Goal: Information Seeking & Learning: Understand process/instructions

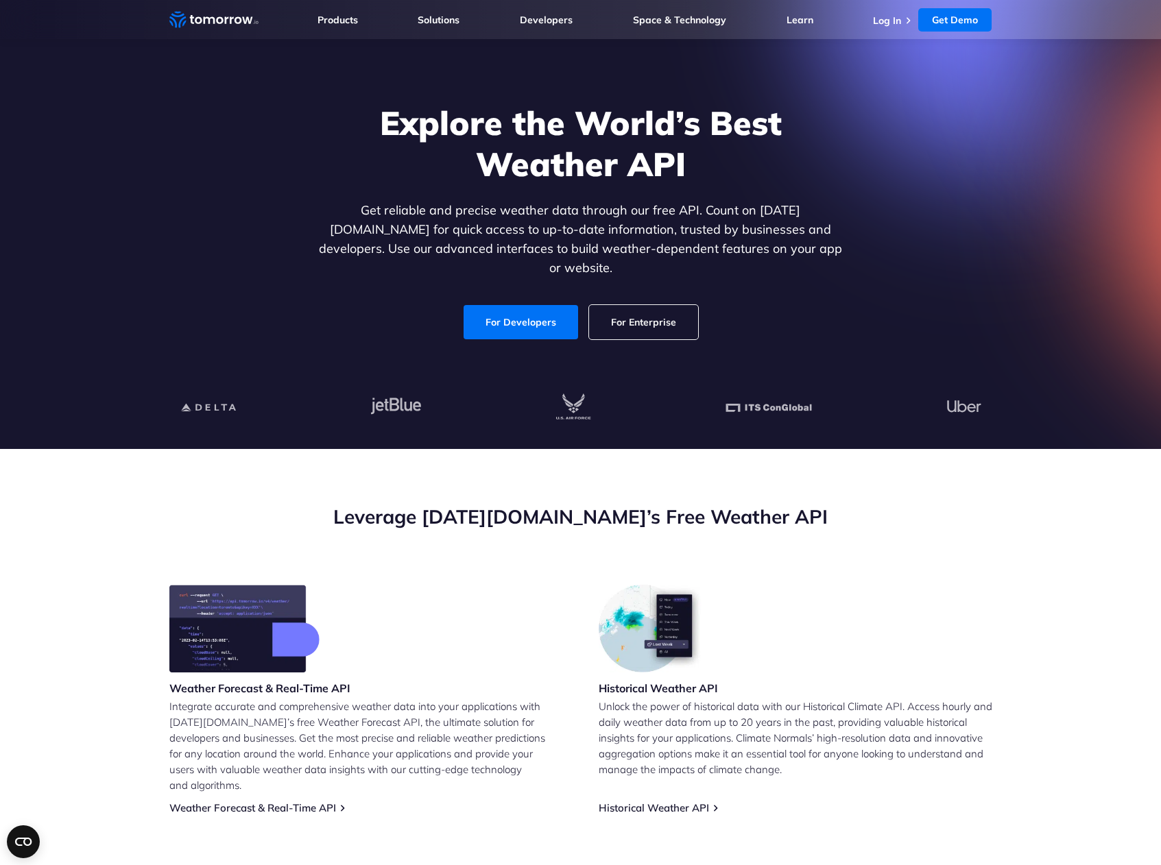
scroll to position [182, 0]
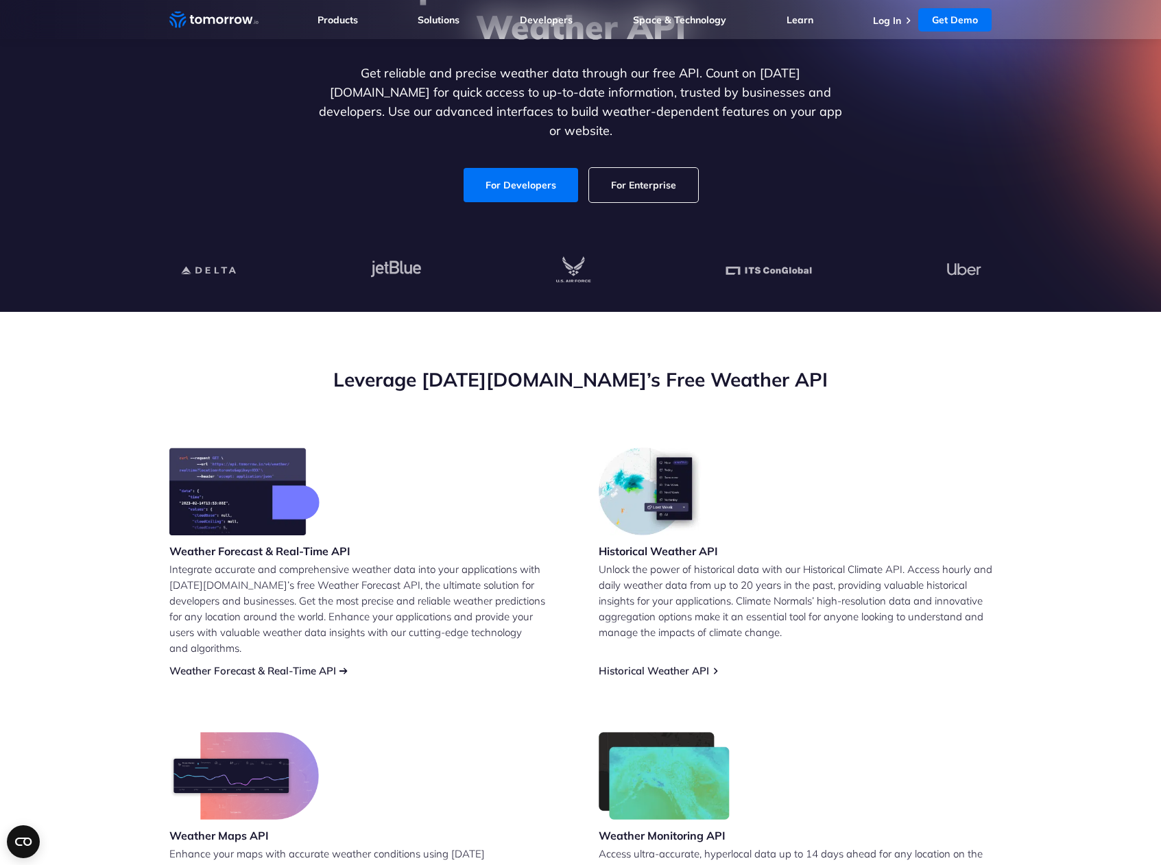
click at [272, 664] on link "Weather Forecast & Real-Time API" at bounding box center [252, 670] width 167 height 13
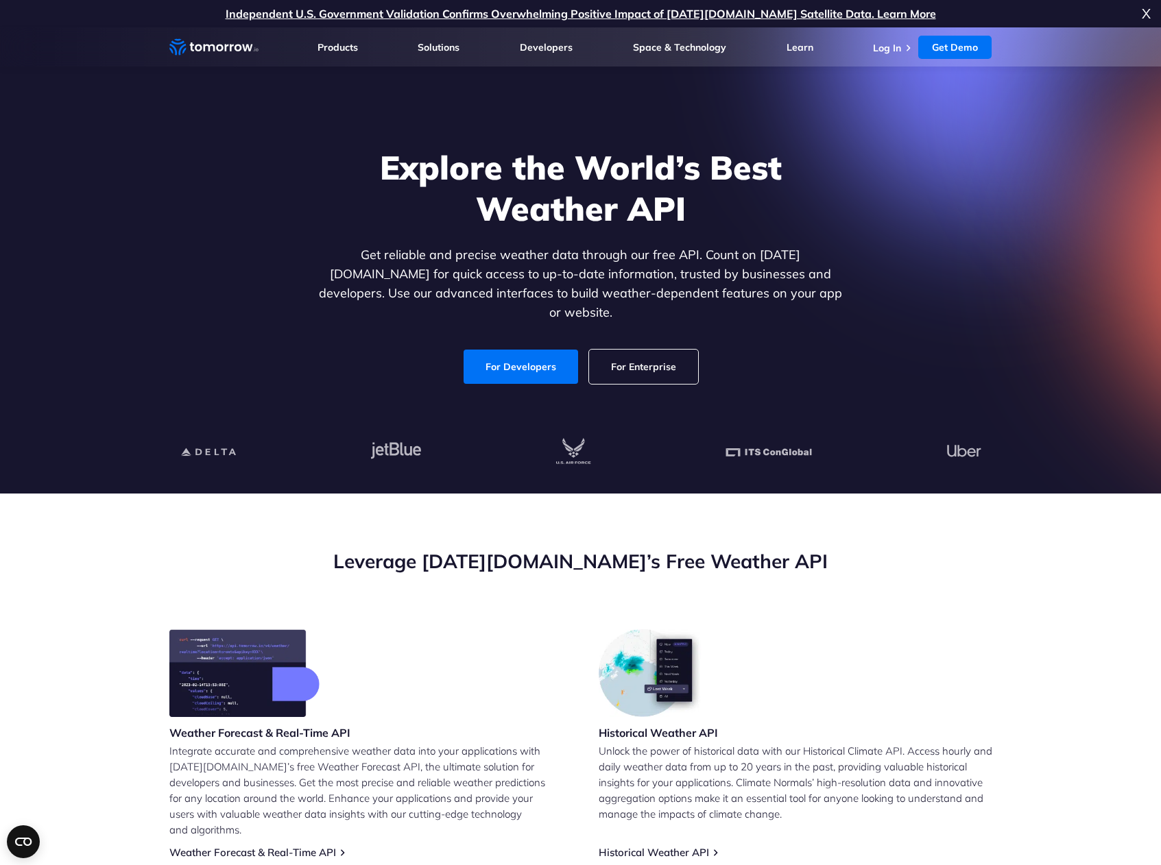
scroll to position [300, 0]
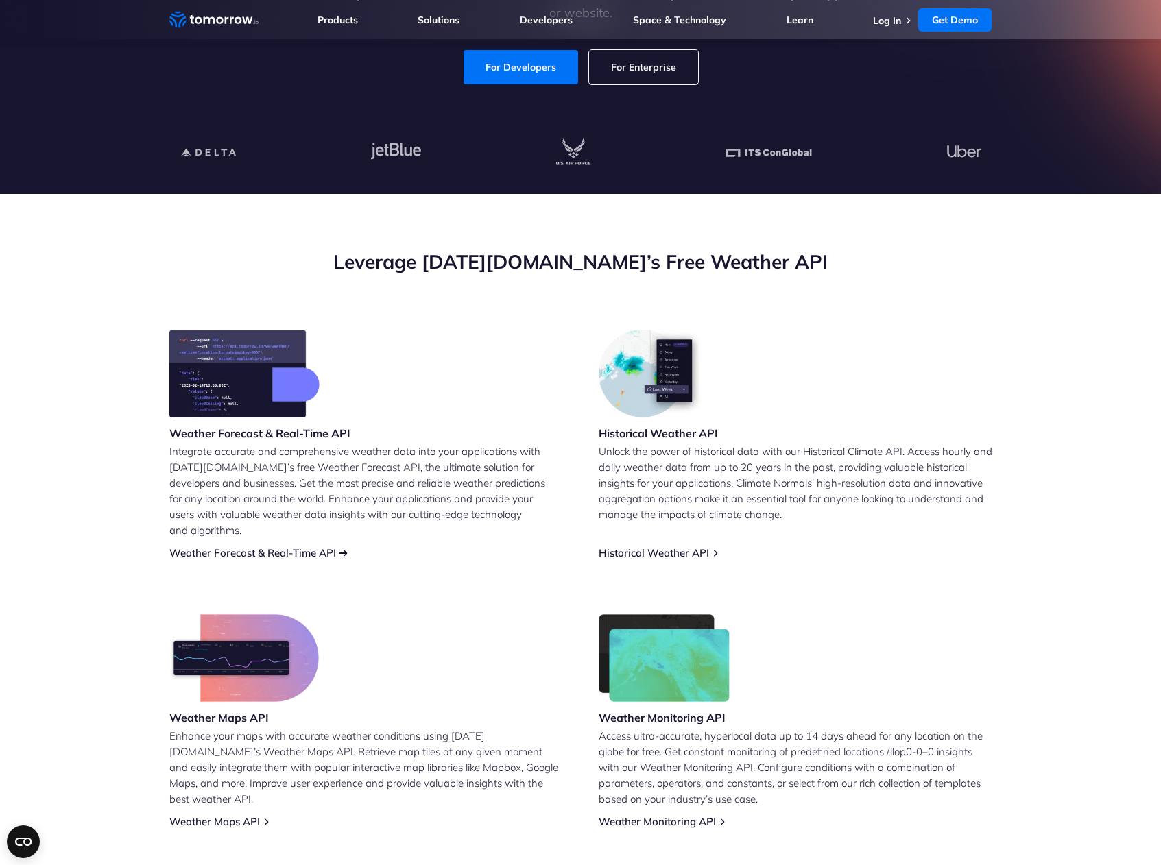
click at [336, 546] on link "Weather Forecast & Real-Time API" at bounding box center [252, 552] width 167 height 13
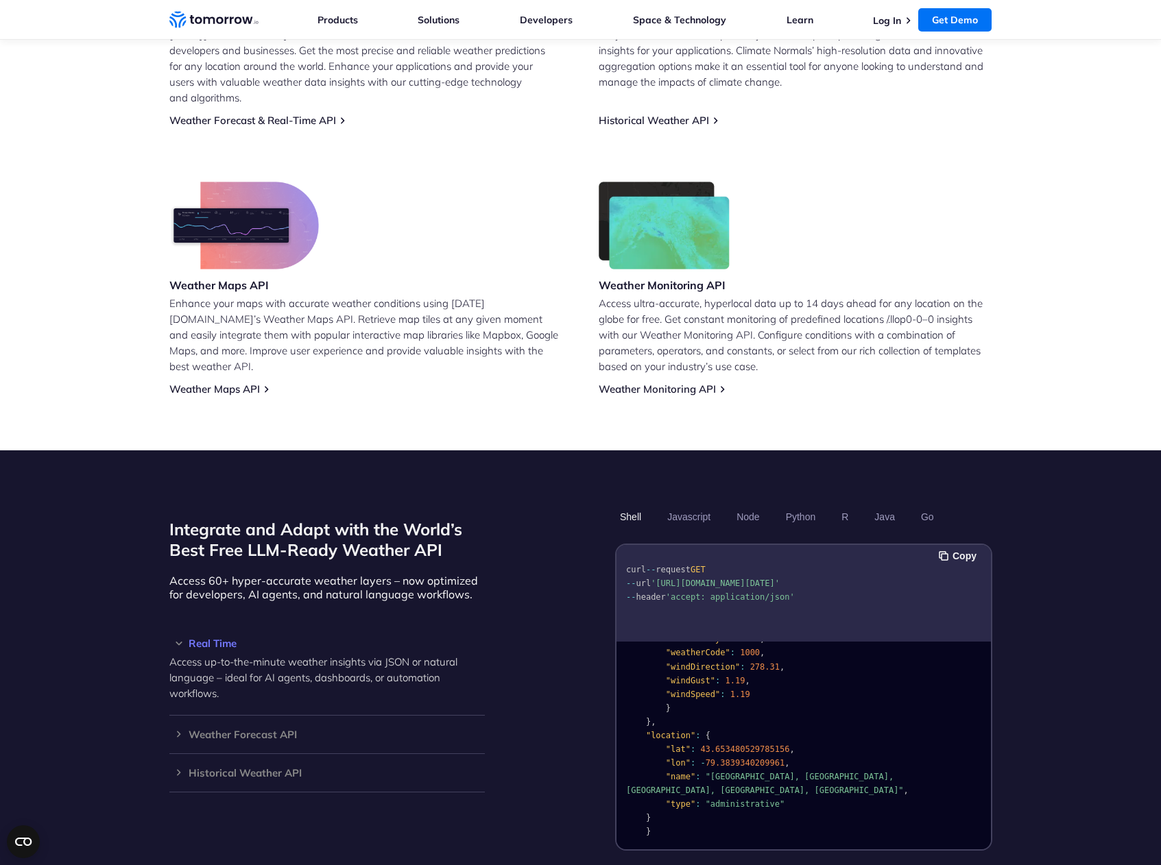
scroll to position [760, 0]
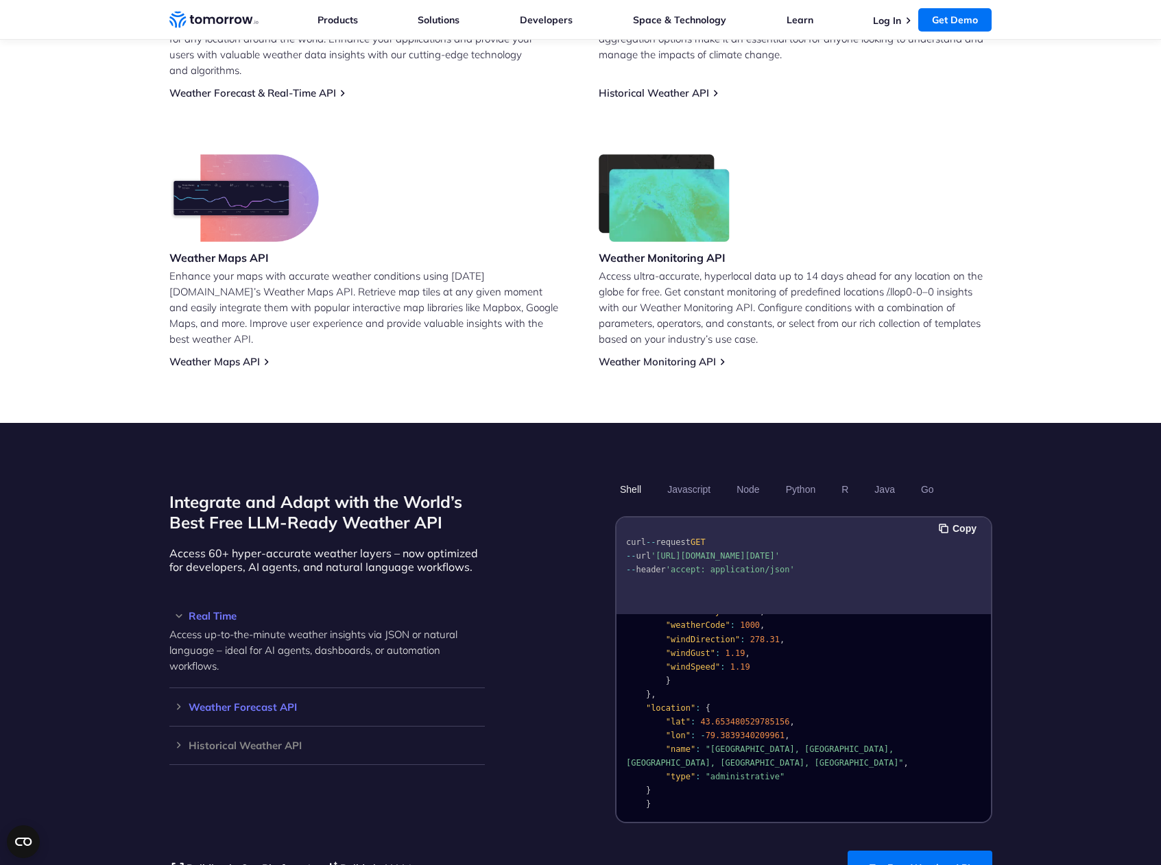
click at [181, 702] on h3 "Weather Forecast API" at bounding box center [326, 707] width 315 height 10
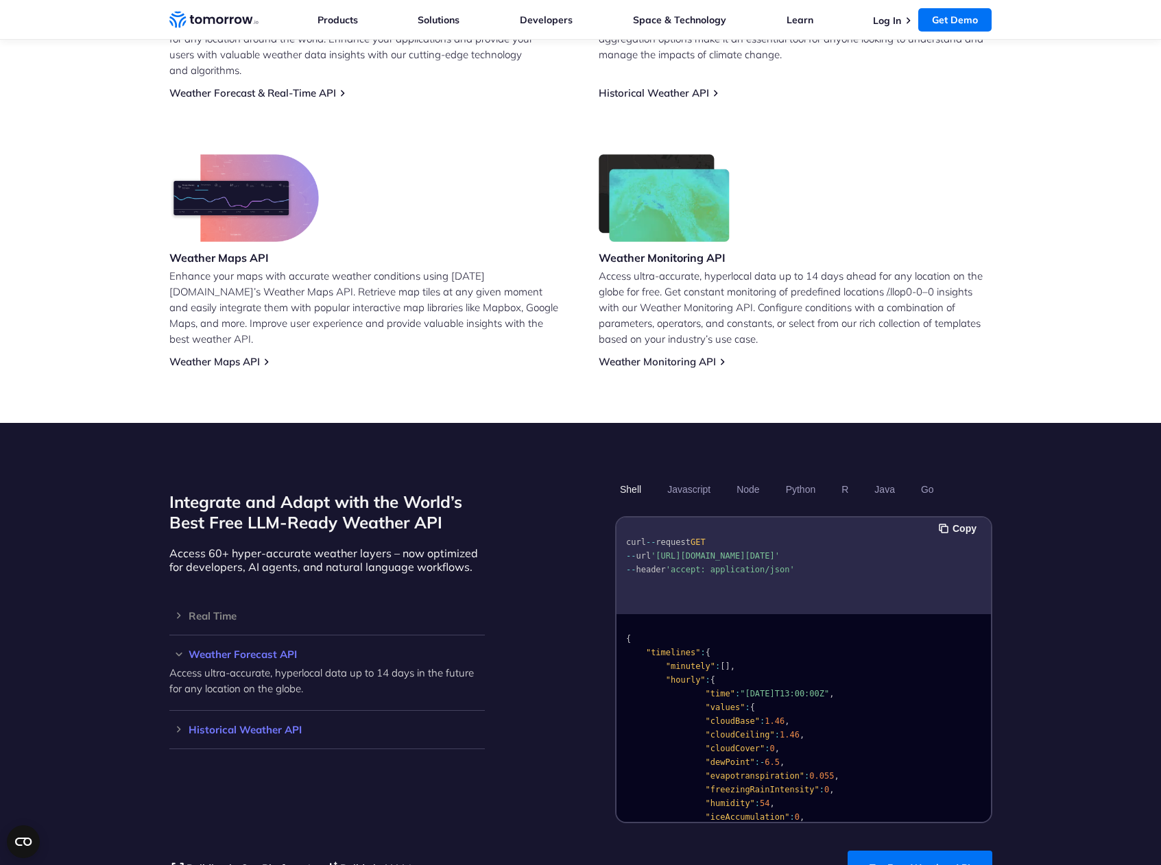
click at [181, 725] on h3 "Historical Weather API" at bounding box center [326, 730] width 315 height 10
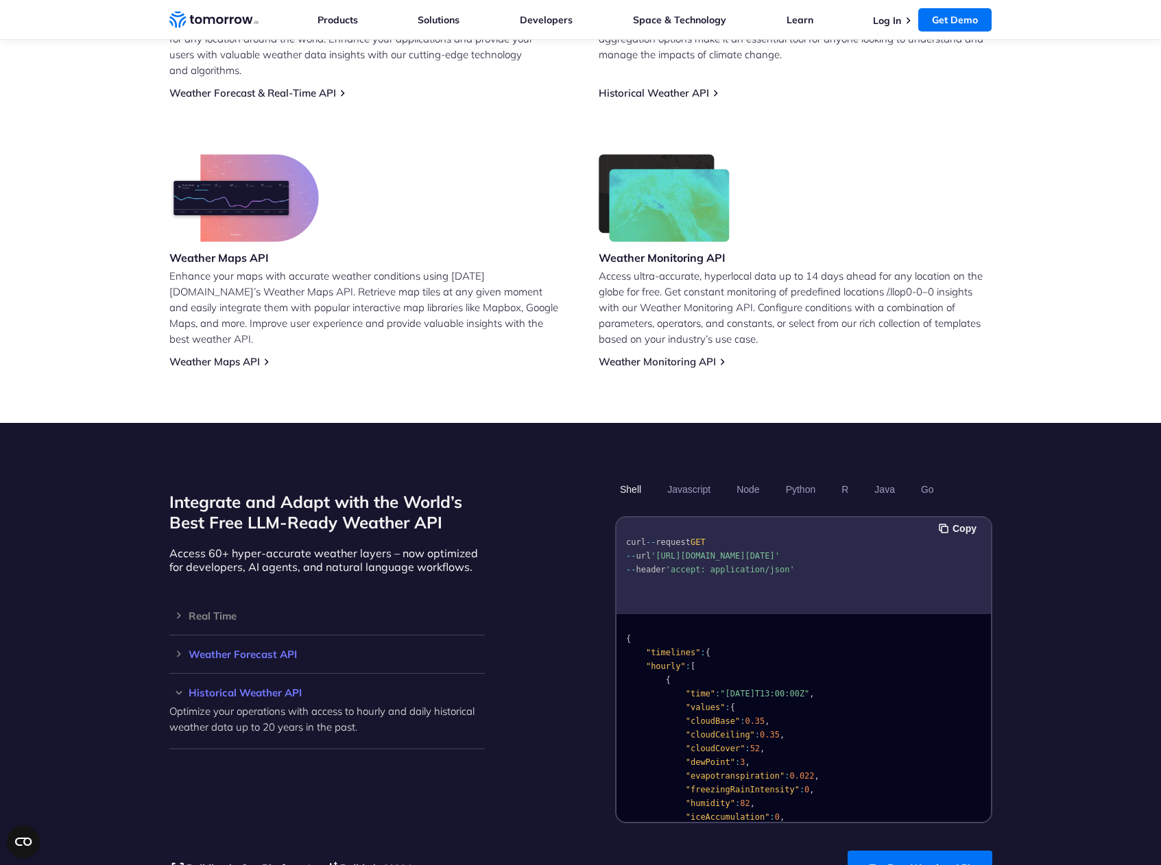
click at [180, 649] on h3 "Weather Forecast API" at bounding box center [326, 654] width 315 height 10
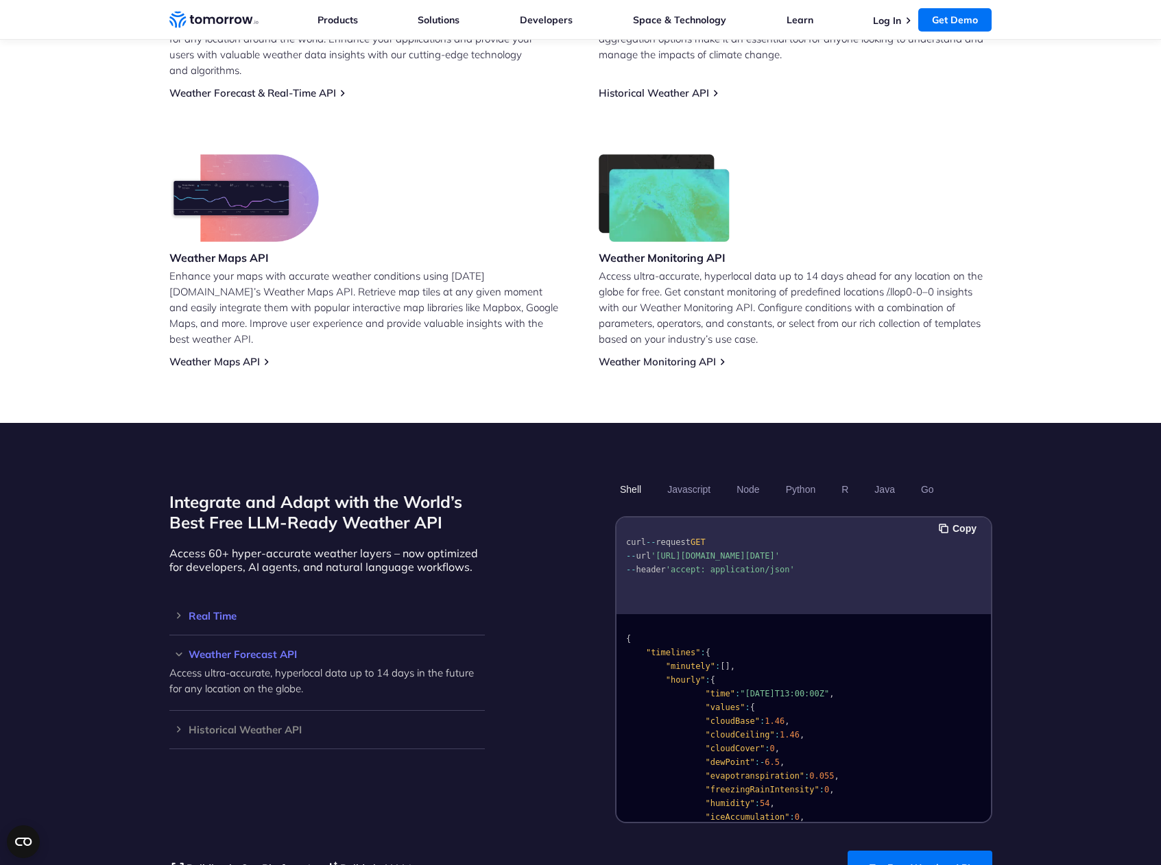
click at [182, 611] on h3 "Real Time" at bounding box center [326, 616] width 315 height 10
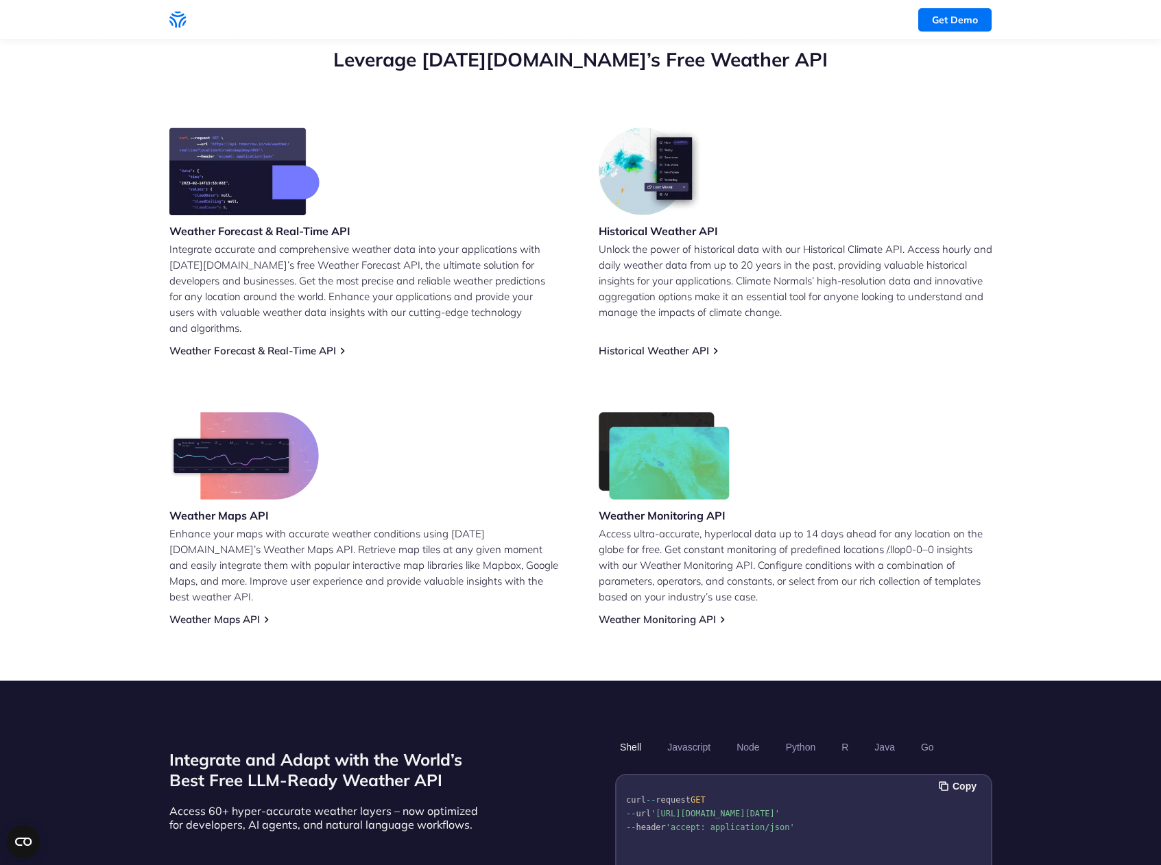
scroll to position [403, 0]
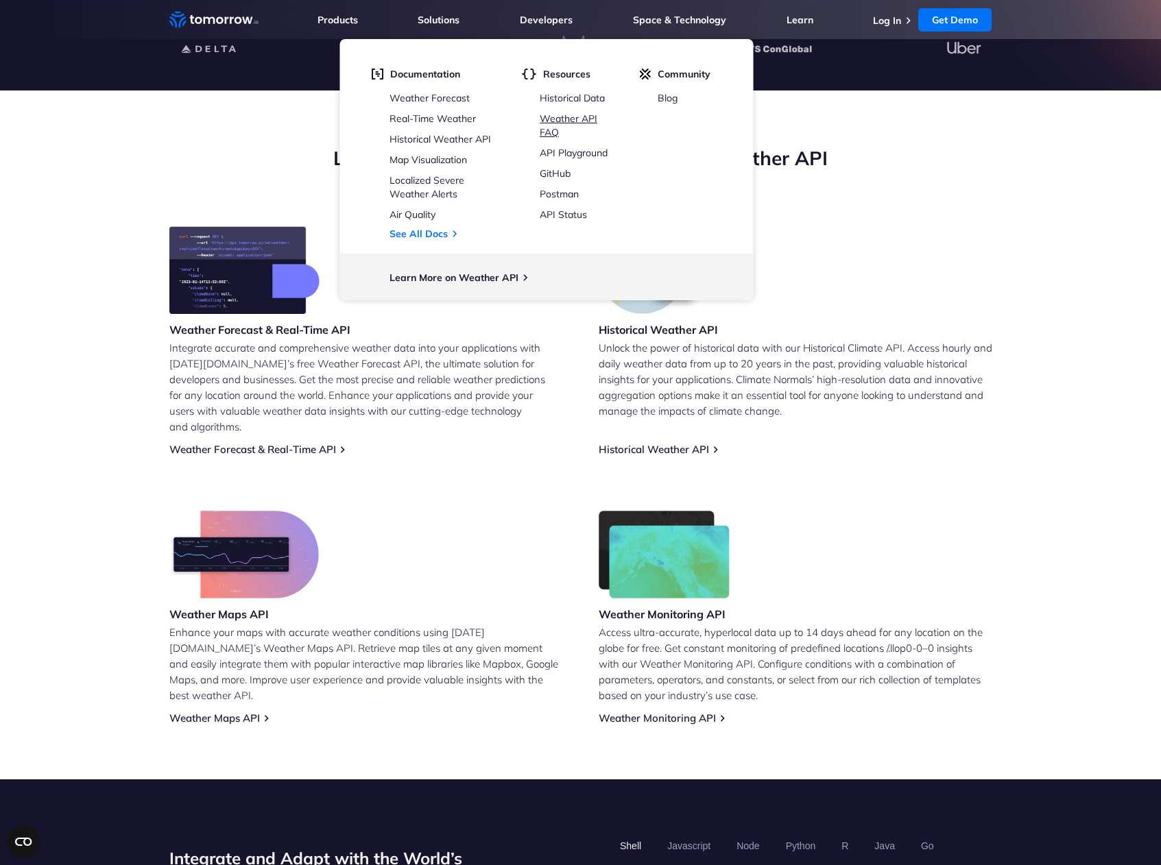
click at [568, 118] on link "Weather API FAQ" at bounding box center [569, 125] width 58 height 26
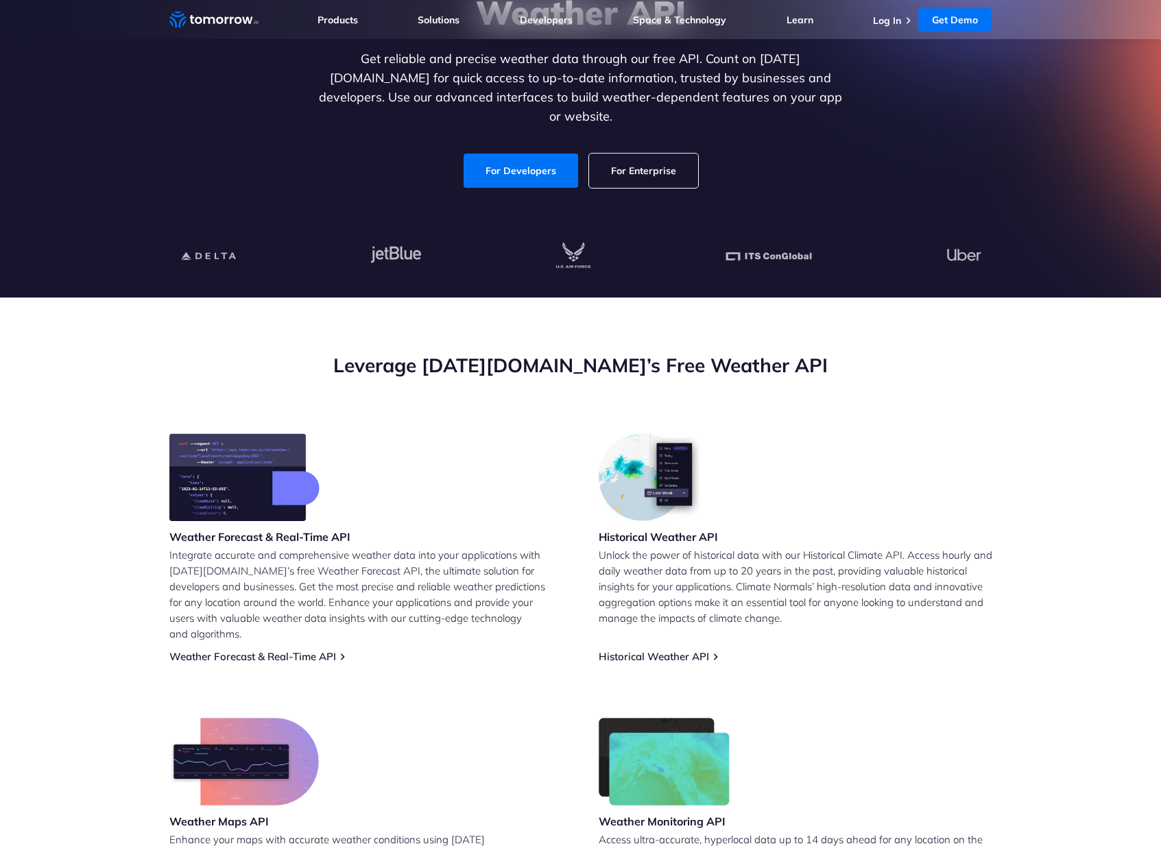
scroll to position [302, 0]
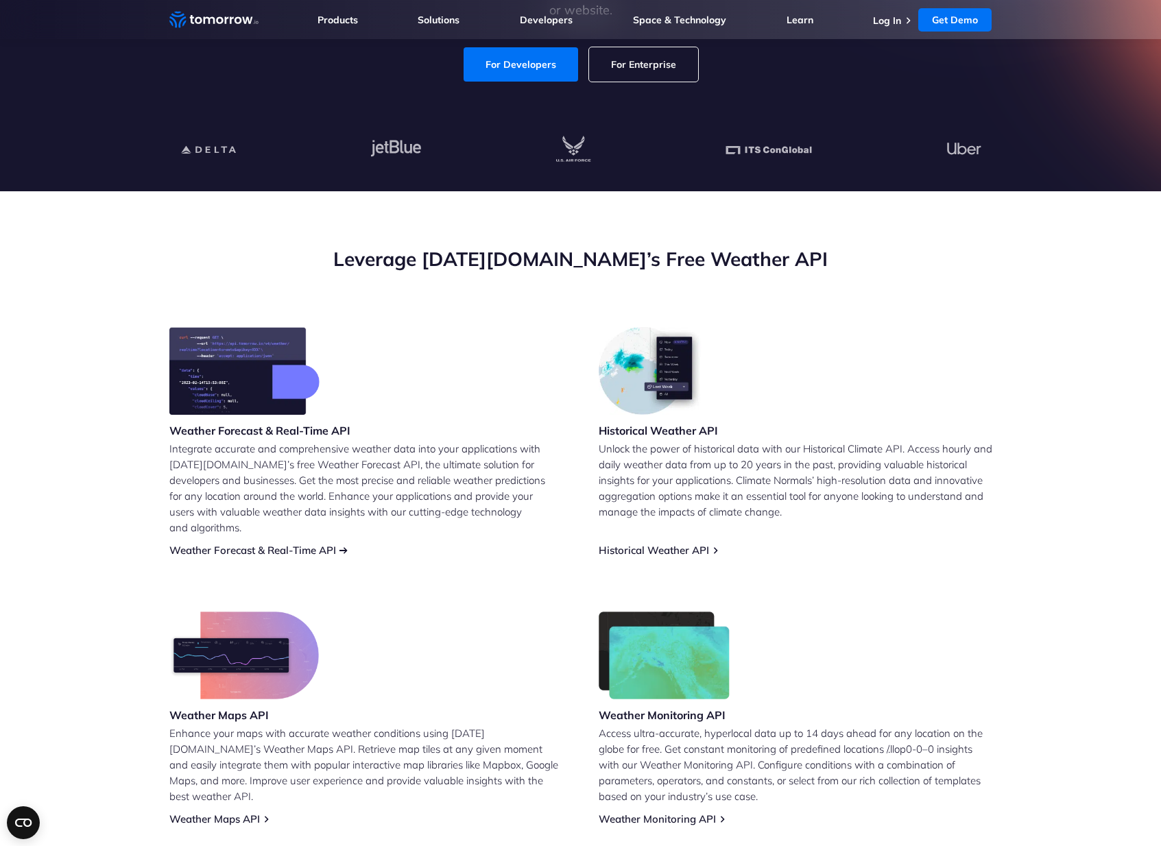
click at [336, 544] on link "Weather Forecast & Real-Time API" at bounding box center [252, 550] width 167 height 13
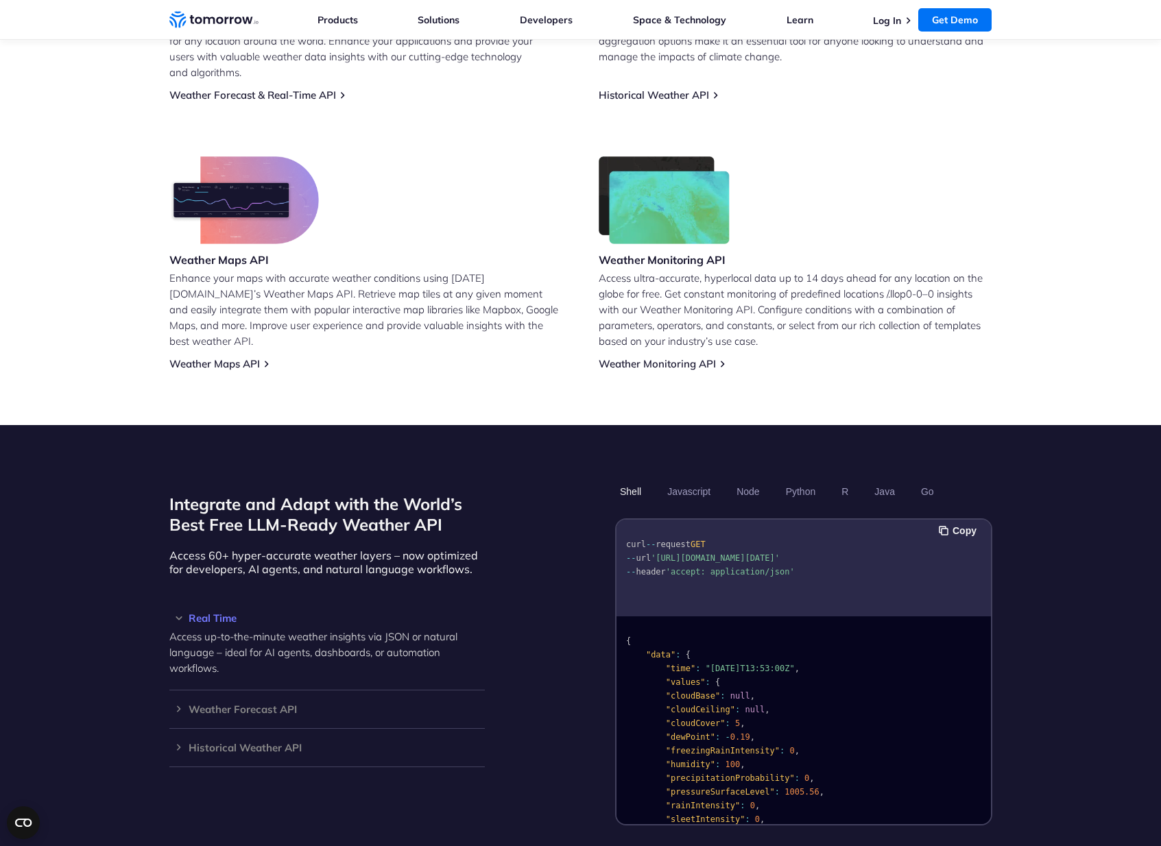
scroll to position [767, 0]
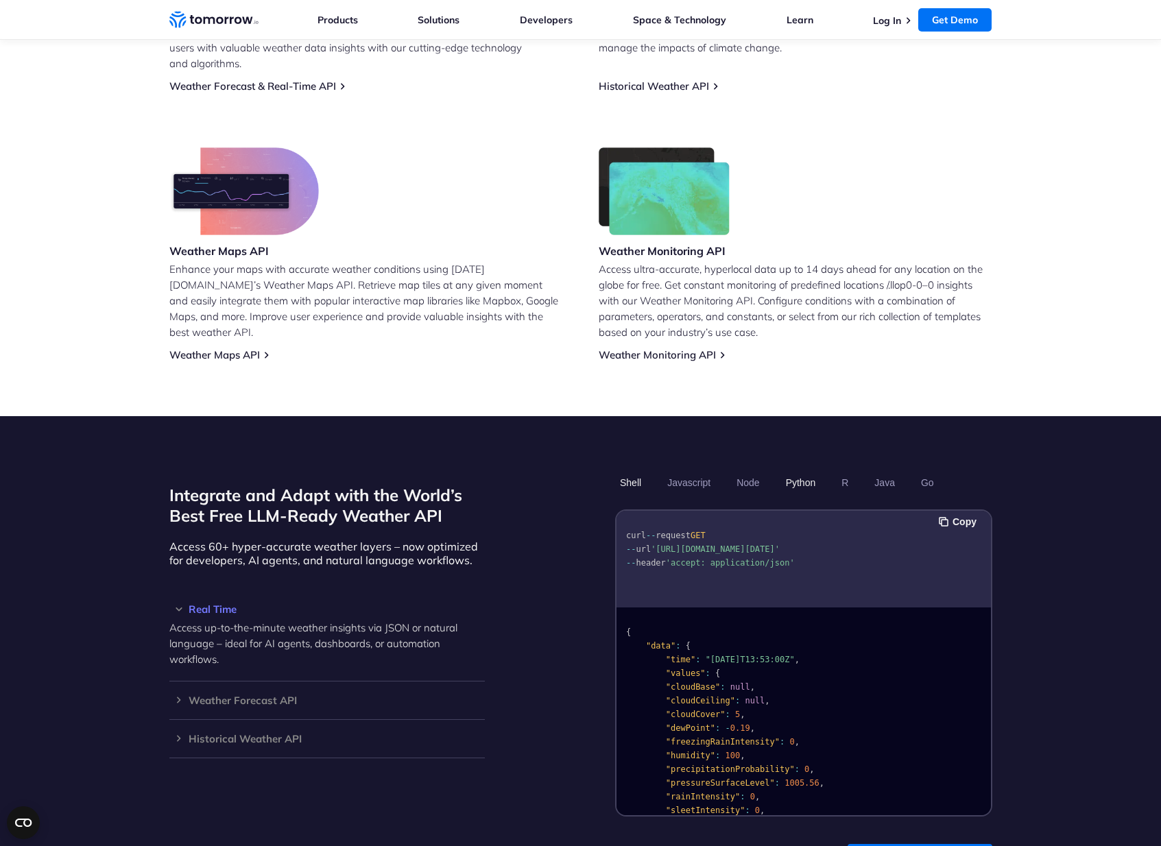
click at [804, 471] on button "Python" at bounding box center [800, 482] width 40 height 23
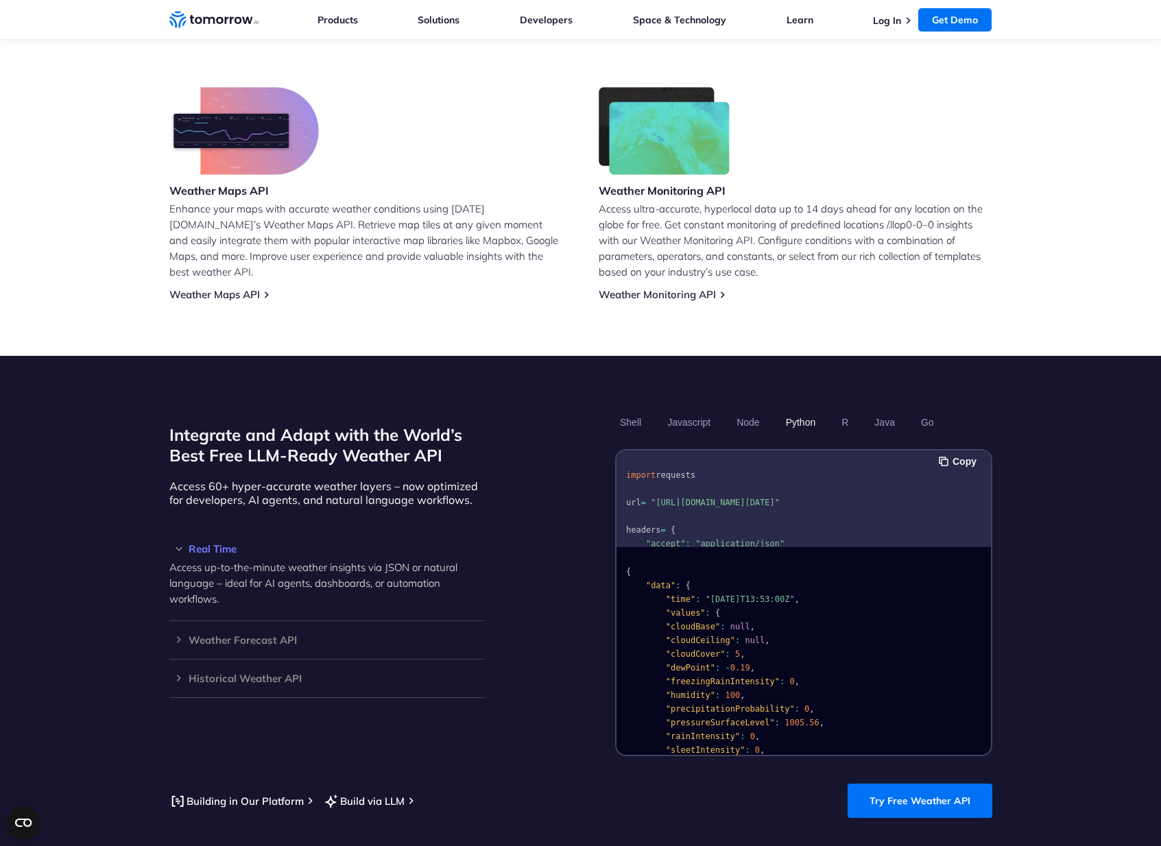
scroll to position [749, 0]
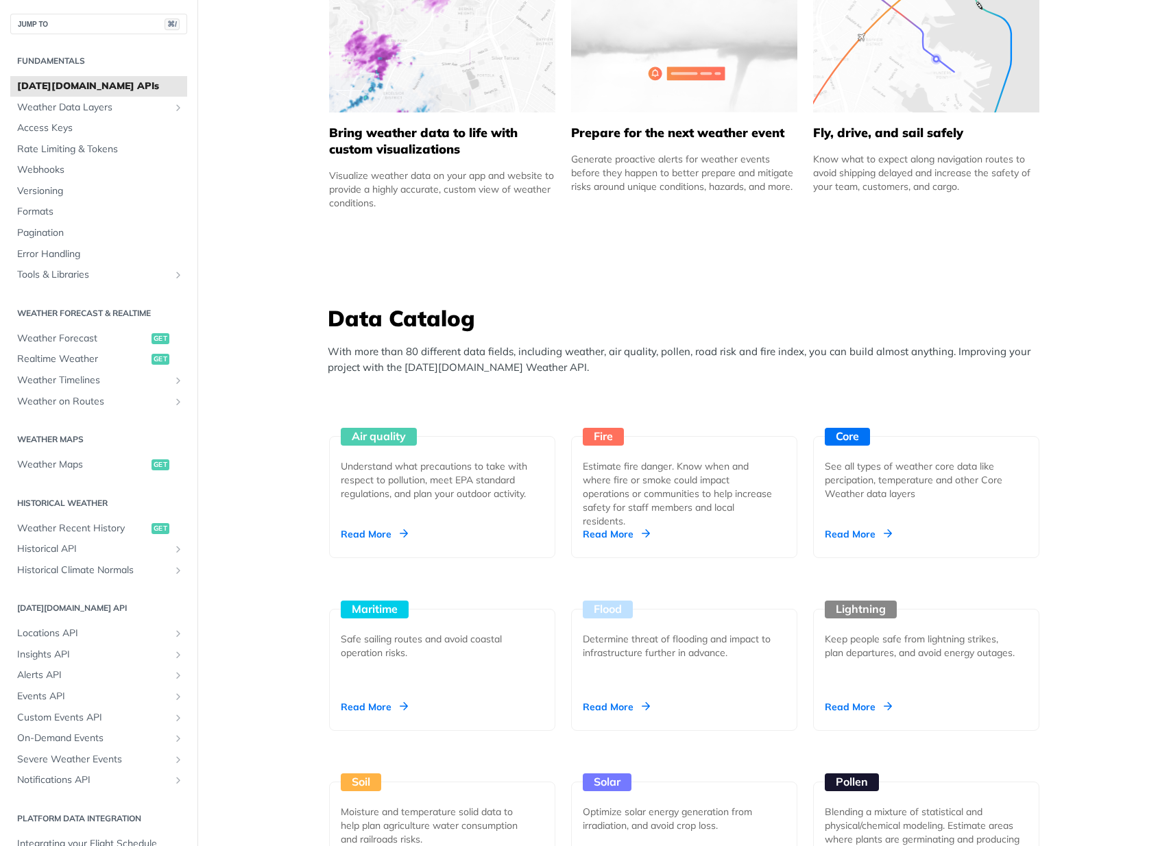
scroll to position [1259, 0]
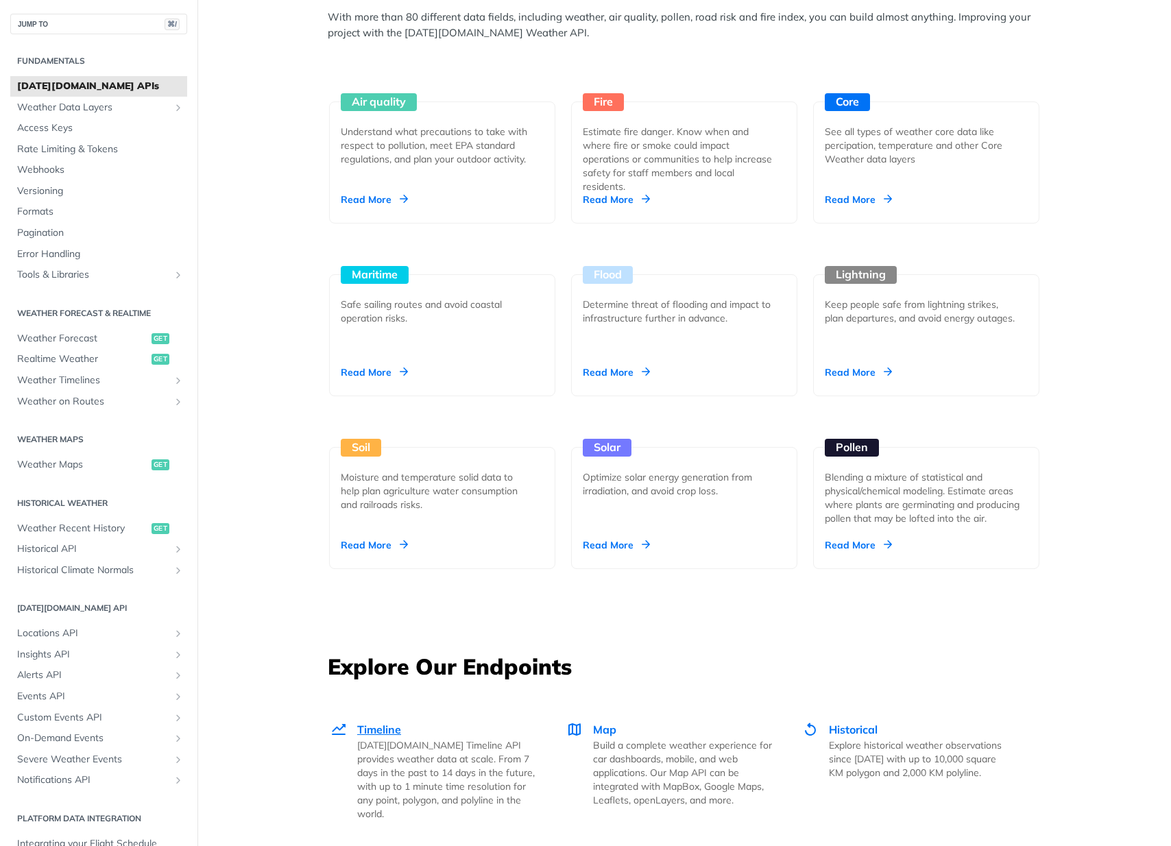
click at [364, 730] on span "Timeline" at bounding box center [379, 730] width 44 height 14
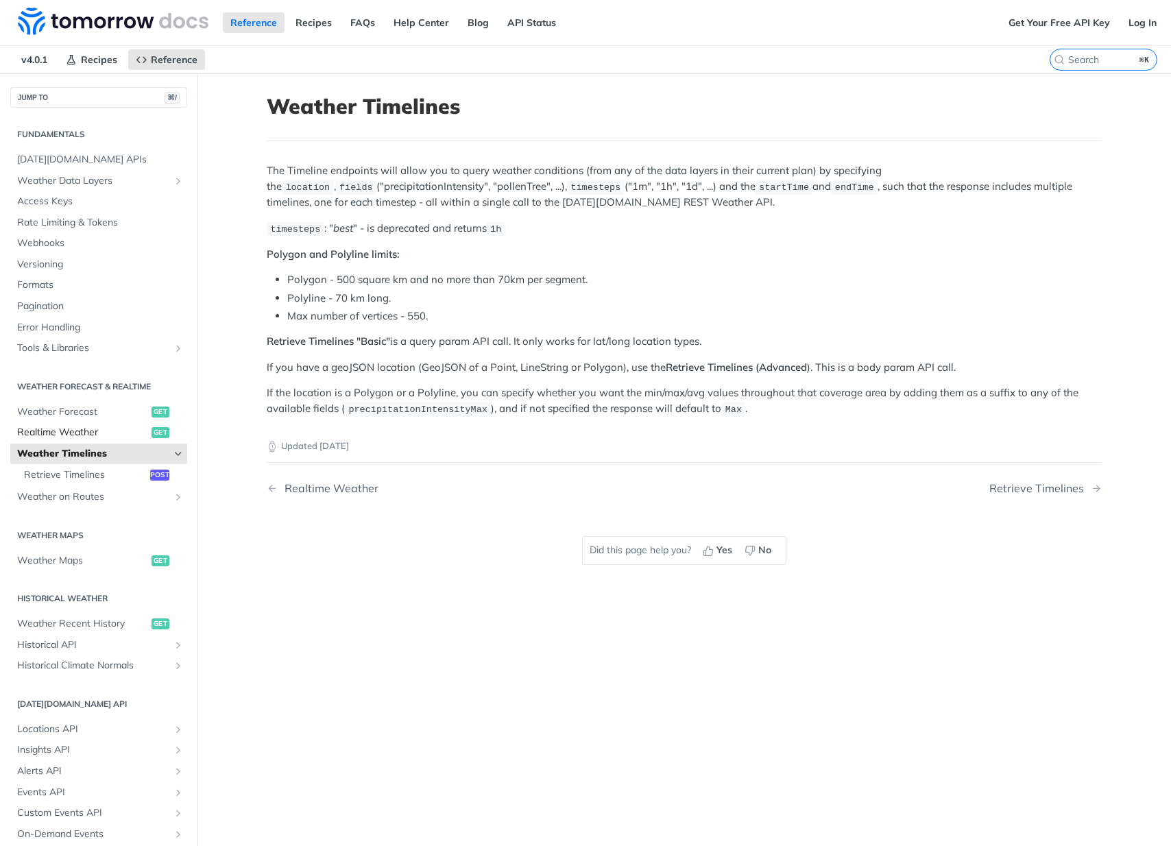
click at [65, 427] on span "Realtime Weather" at bounding box center [82, 433] width 131 height 14
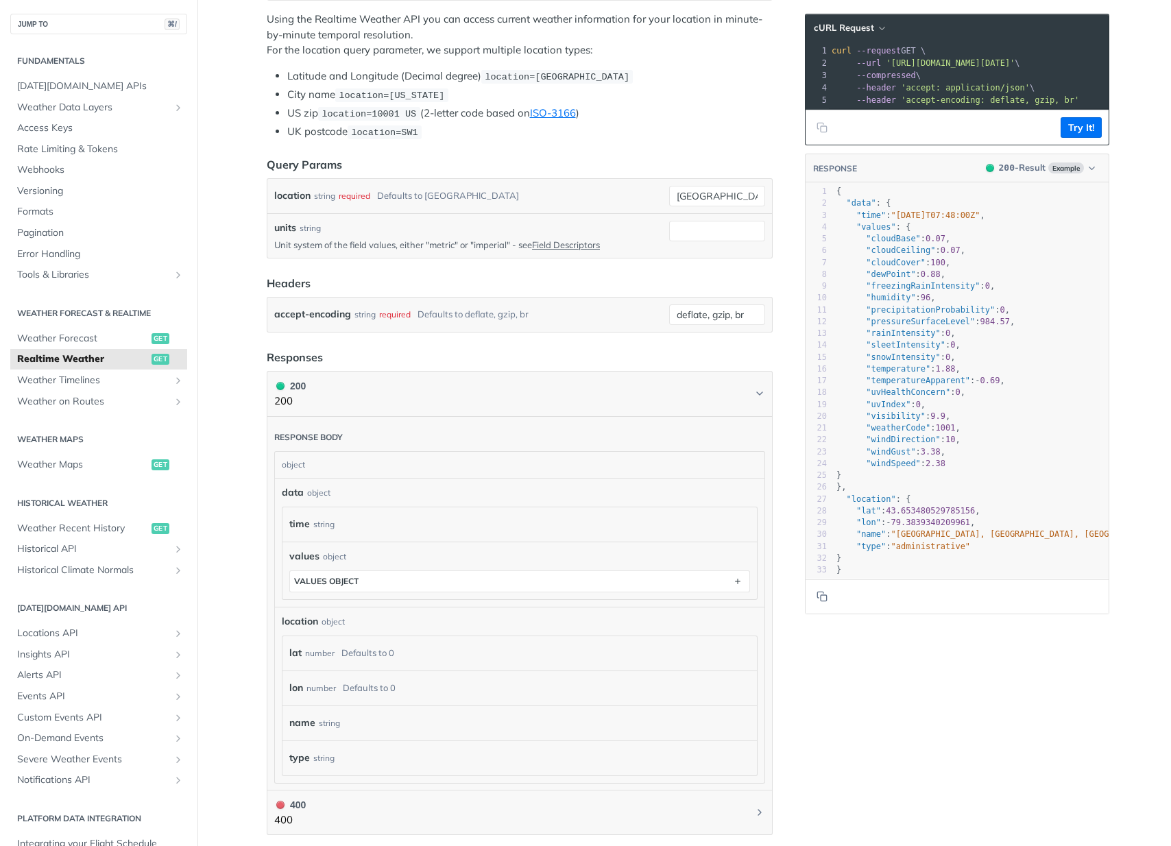
scroll to position [36, 0]
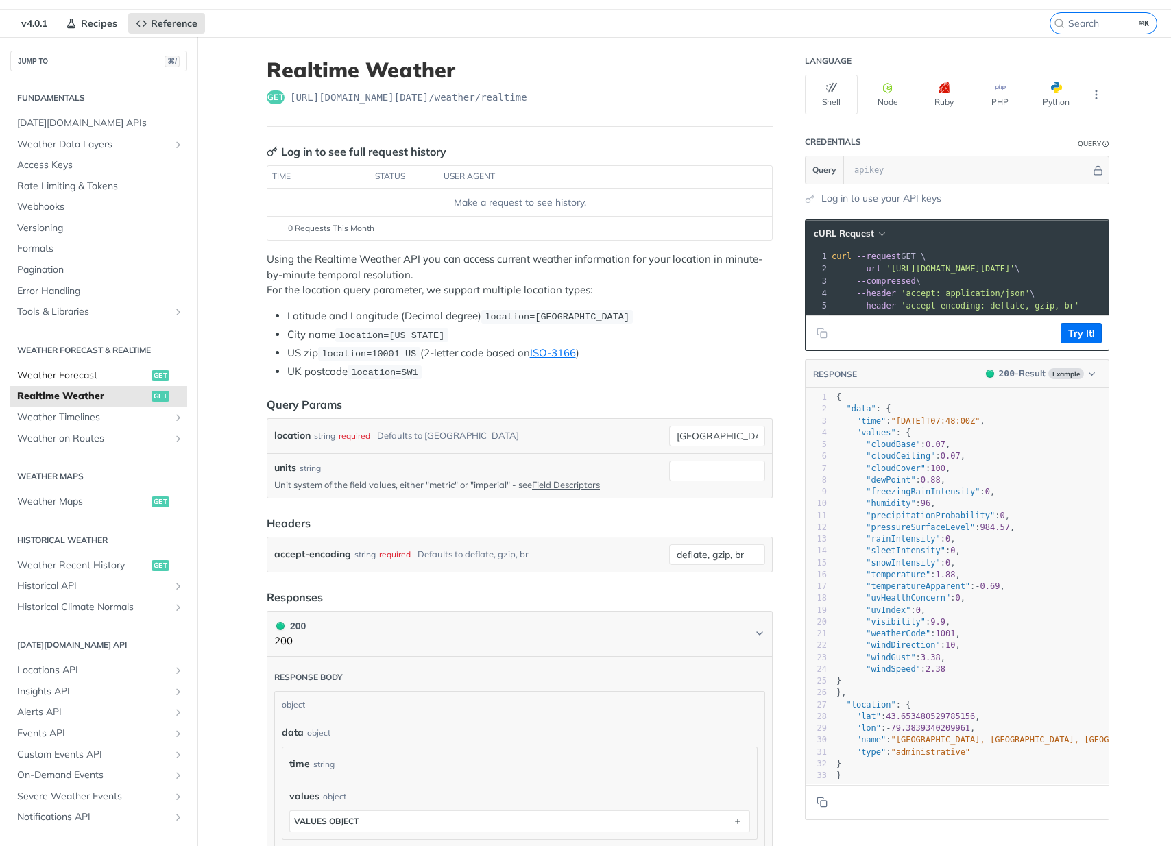
click at [44, 372] on span "Weather Forecast" at bounding box center [82, 376] width 131 height 14
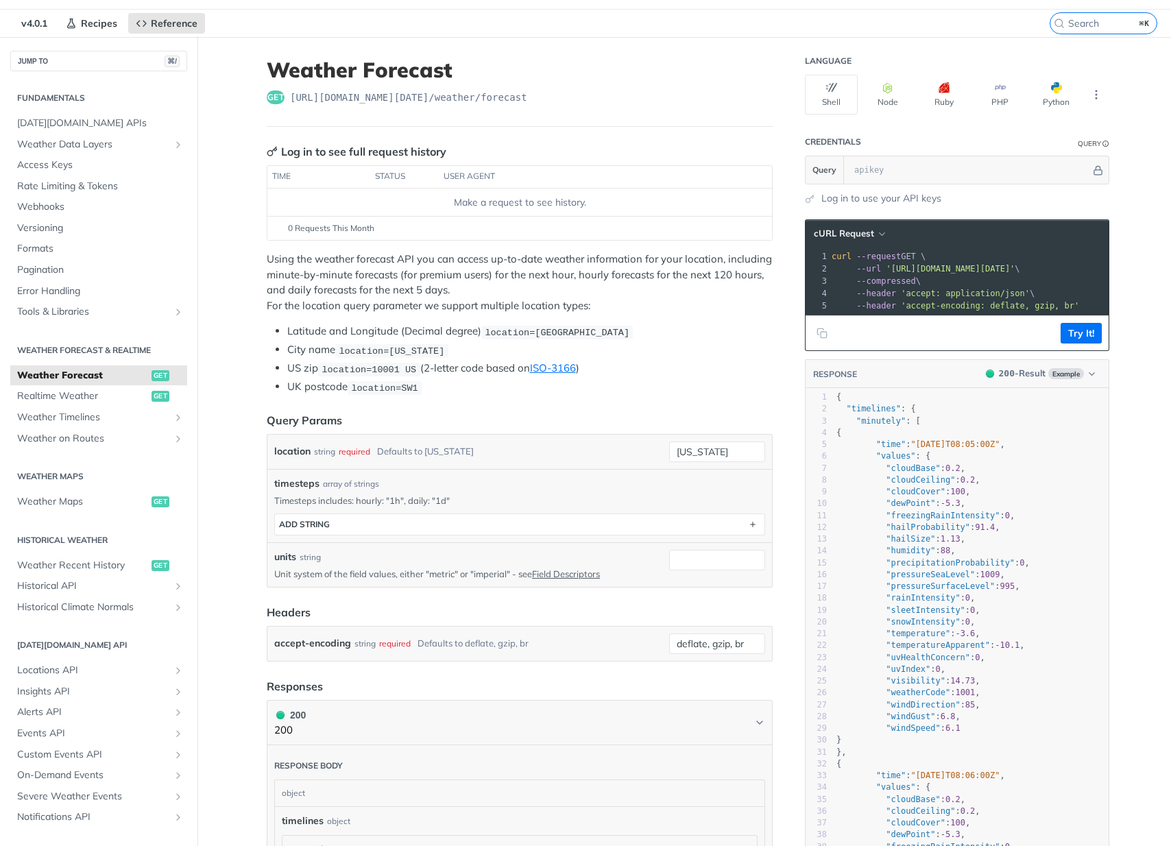
scroll to position [19, 0]
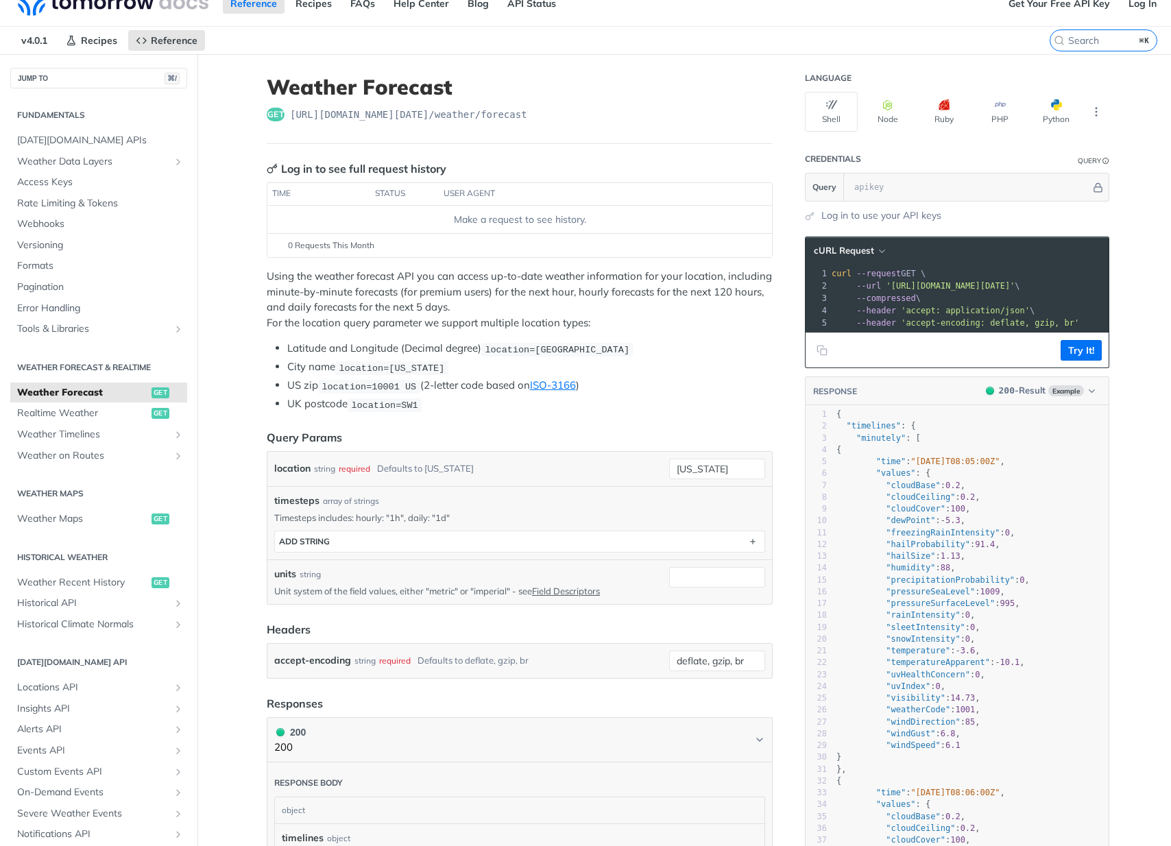
click at [952, 286] on span "'[URL][DOMAIN_NAME][DATE]'" at bounding box center [950, 286] width 129 height 10
click at [880, 252] on icon "button" at bounding box center [882, 251] width 5 height 3
click at [971, 254] on header "cURL Request Library cURL HTTPie" at bounding box center [957, 250] width 303 height 27
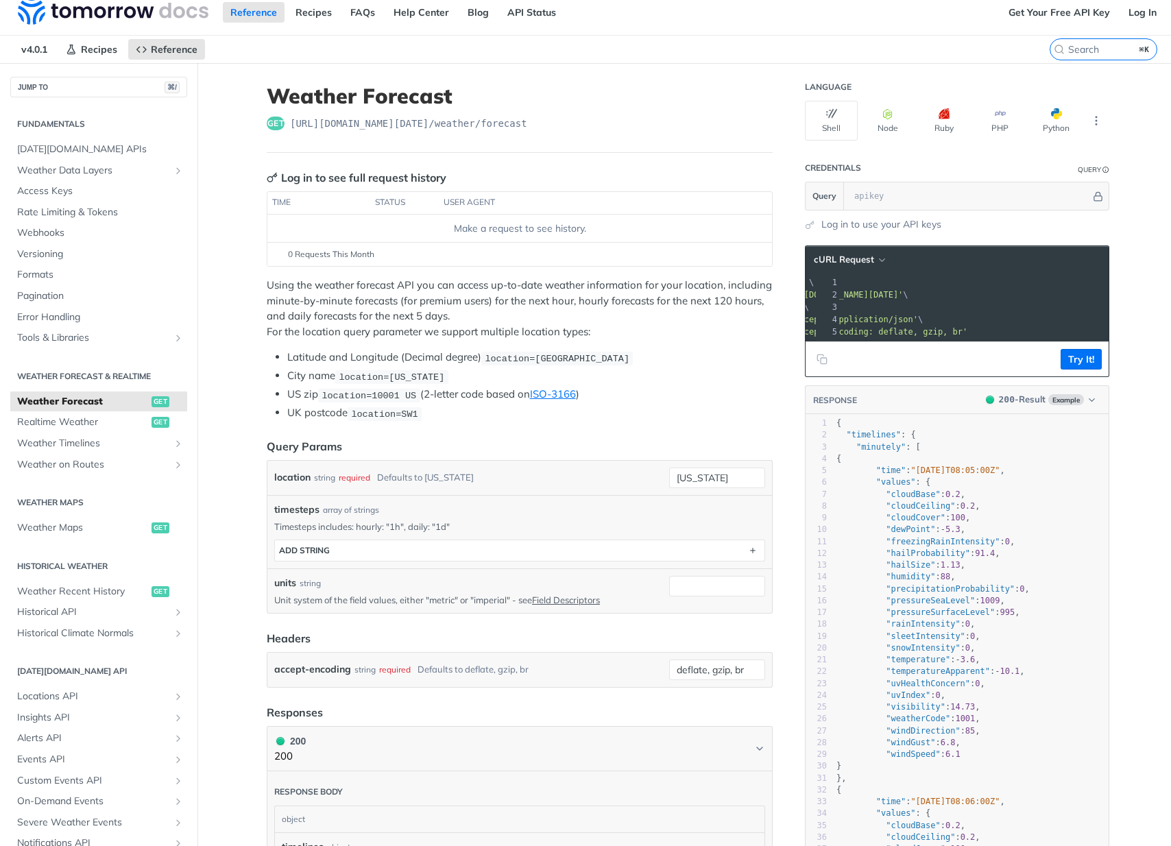
scroll to position [0, 0]
